Goal: Obtain resource: Obtain resource

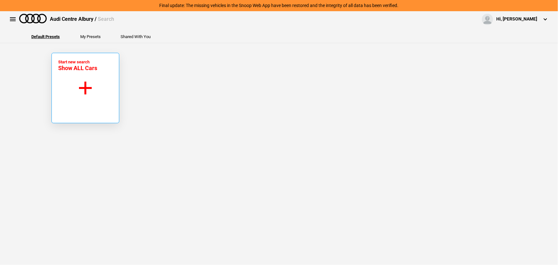
click at [91, 78] on button "Start new search Show ALL Cars" at bounding box center [86, 88] width 68 height 70
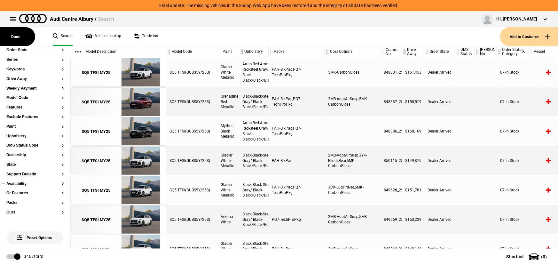
scroll to position [58, 0]
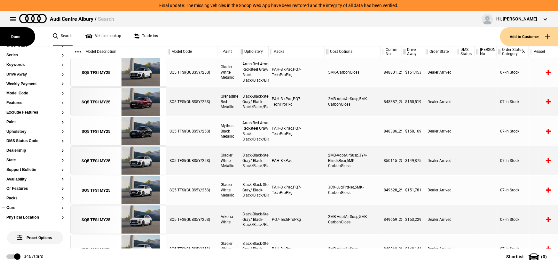
click at [12, 206] on button "Ours" at bounding box center [35, 208] width 58 height 4
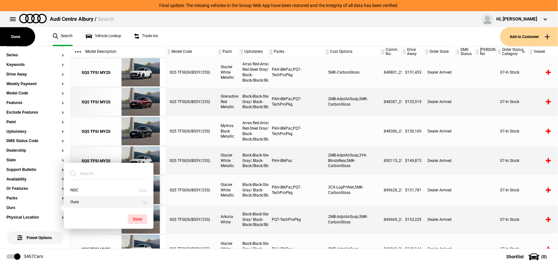
click at [92, 202] on button "Ours" at bounding box center [109, 202] width 90 height 12
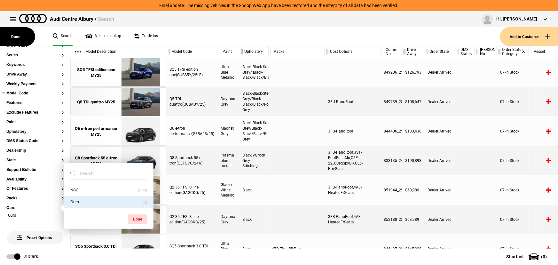
click at [17, 91] on button "Model Code" at bounding box center [35, 93] width 58 height 4
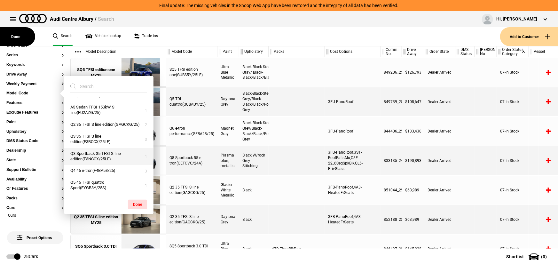
scroll to position [0, 0]
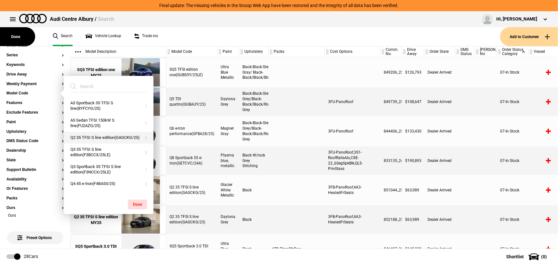
click at [104, 140] on button "Q2 35 TFSI S line edition(GAGCKG/25)" at bounding box center [109, 138] width 90 height 12
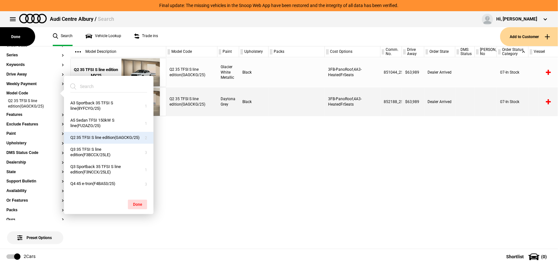
click at [247, 147] on div "Q2 35 TFSI S line edition(GAGCKG/25) Glacier White Metallic Black 3FB-PanoRoof,…" at bounding box center [362, 152] width 392 height 191
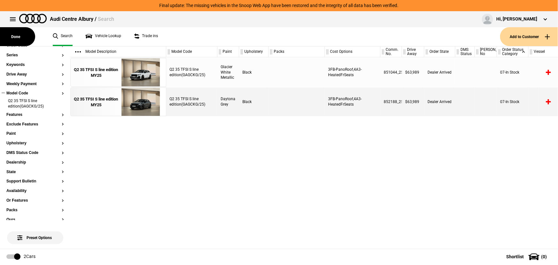
click at [21, 92] on button "Model Code" at bounding box center [35, 93] width 58 height 4
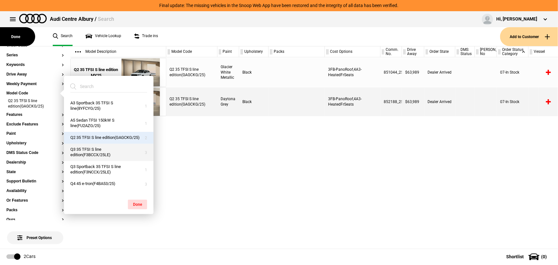
click at [98, 159] on button "Q3 35 TFSI S line edition(F3BCCX/25LE)" at bounding box center [109, 152] width 90 height 17
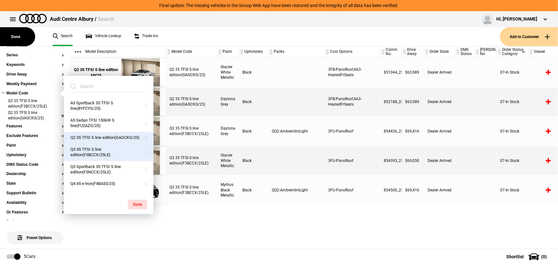
click at [58, 115] on li "Q2 35 TFSI S line edition(GAGCKG/25)" at bounding box center [35, 116] width 58 height 12
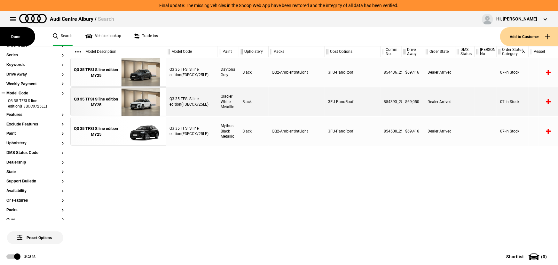
click at [203, 163] on div "Q3 35 TFSI S line edition(F3BCCX/25LE) Daytona Grey Black QQ2-AmbientIntLight 3…" at bounding box center [362, 152] width 392 height 191
click at [100, 130] on div "Q3 35 TFSI S line edition MY25" at bounding box center [96, 132] width 44 height 12
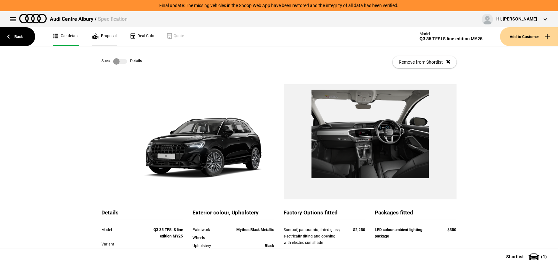
click at [103, 37] on link "Proposal" at bounding box center [104, 36] width 25 height 19
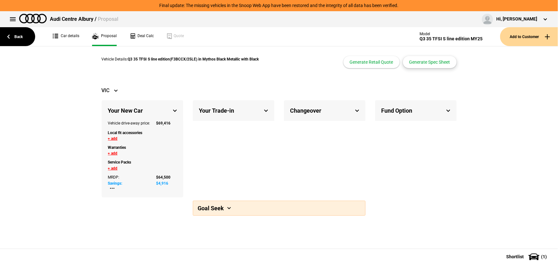
click at [430, 59] on button "Generate Spec Sheet" at bounding box center [430, 62] width 54 height 12
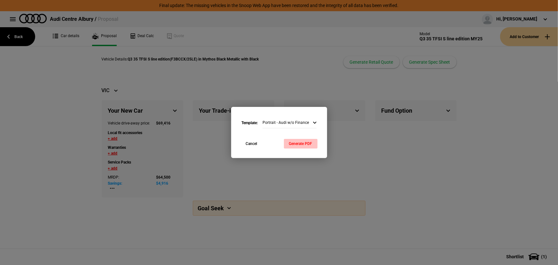
click at [312, 142] on button "Generate PDF" at bounding box center [301, 144] width 34 height 10
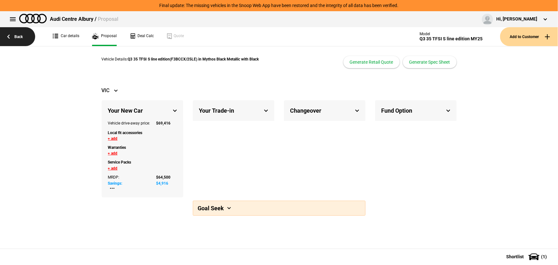
click at [19, 38] on link "Back" at bounding box center [17, 36] width 35 height 19
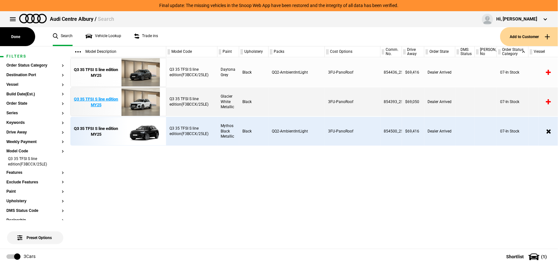
click at [98, 100] on div "Q3 35 TFSI S line edition MY25" at bounding box center [96, 102] width 44 height 12
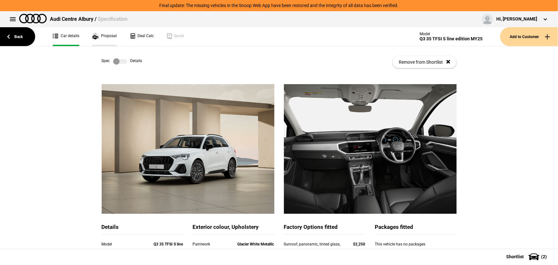
click at [94, 35] on link "Proposal" at bounding box center [104, 36] width 25 height 19
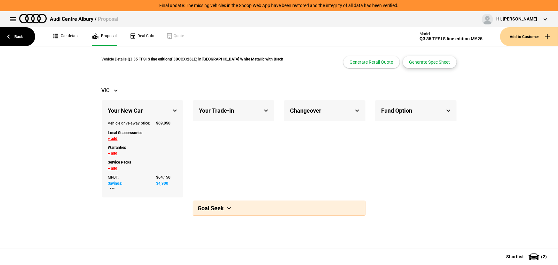
click at [431, 60] on button "Generate Spec Sheet" at bounding box center [430, 62] width 54 height 12
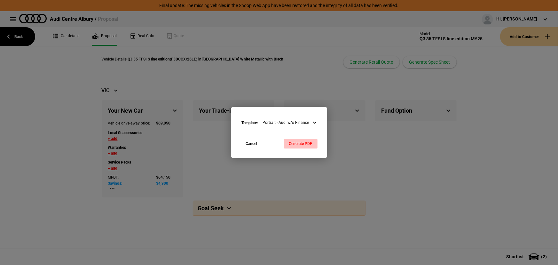
click at [308, 140] on button "Generate PDF" at bounding box center [301, 144] width 34 height 10
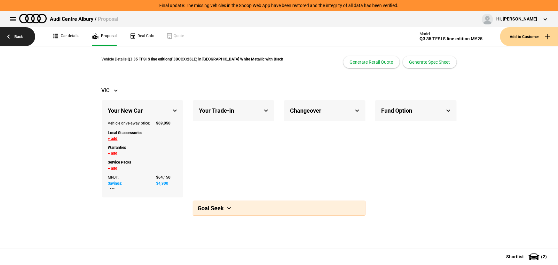
click at [23, 37] on link "Back" at bounding box center [17, 36] width 35 height 19
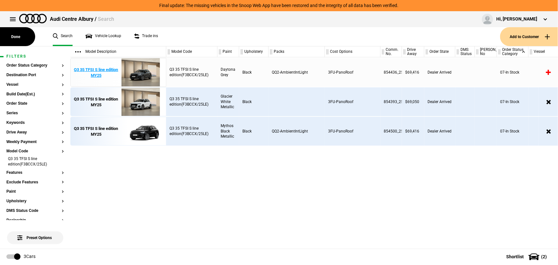
click at [105, 69] on div "Q3 35 TFSI S line edition MY25" at bounding box center [96, 73] width 44 height 12
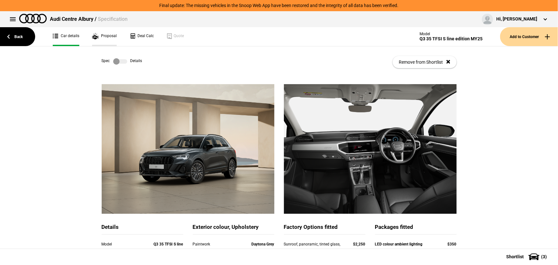
click at [100, 38] on link "Proposal" at bounding box center [104, 36] width 25 height 19
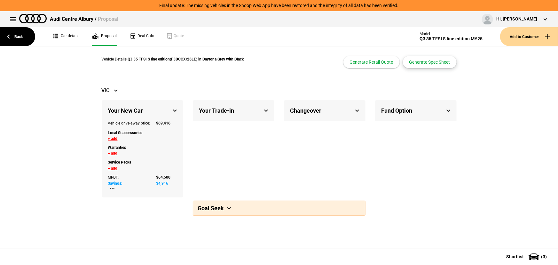
click at [419, 63] on button "Generate Spec Sheet" at bounding box center [430, 62] width 54 height 12
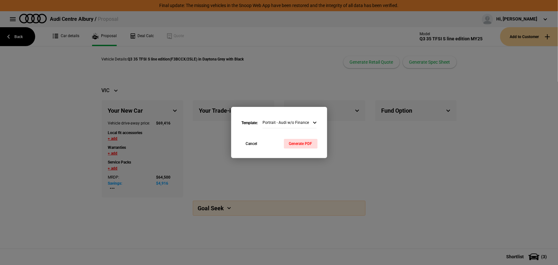
click at [295, 142] on button "Generate PDF" at bounding box center [301, 144] width 34 height 10
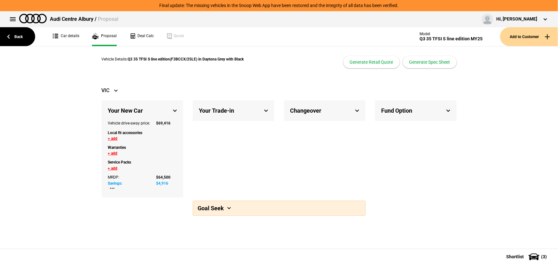
click at [208, 30] on ul "Car details Proposal Deal Calc Quote" at bounding box center [213, 36] width 335 height 19
